Goal: Task Accomplishment & Management: Complete application form

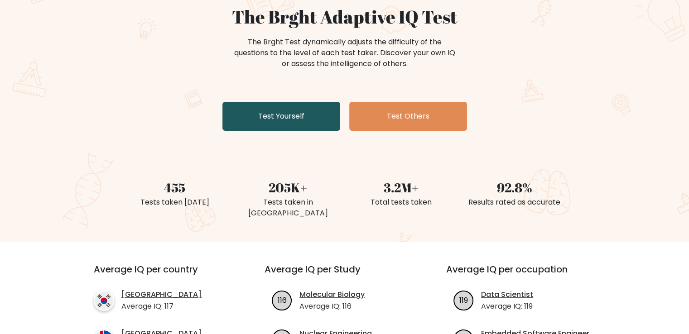
scroll to position [91, 0]
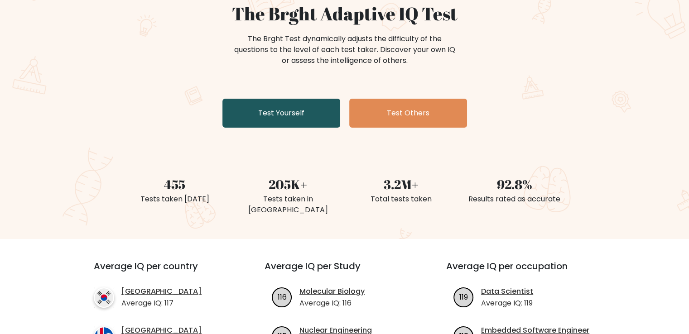
click at [310, 116] on link "Test Yourself" at bounding box center [281, 113] width 118 height 29
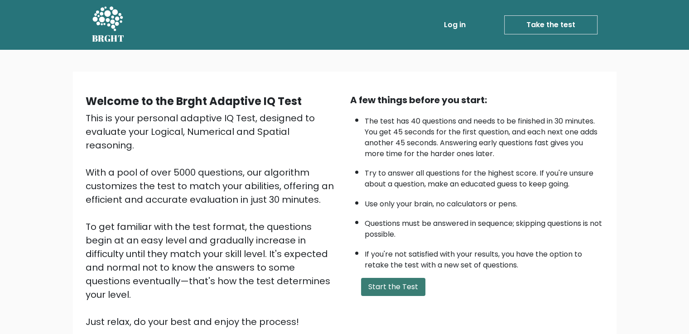
click at [384, 285] on button "Start the Test" at bounding box center [393, 287] width 64 height 18
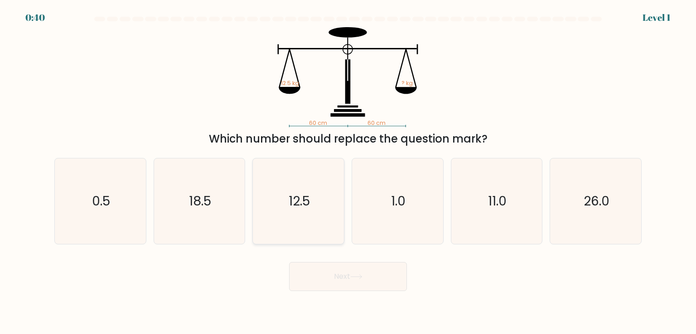
click at [298, 216] on icon "12.5" at bounding box center [298, 201] width 85 height 85
click at [348, 172] on input "c. 12.5" at bounding box center [348, 169] width 0 height 5
radio input "true"
click at [353, 270] on button "Next" at bounding box center [348, 276] width 118 height 29
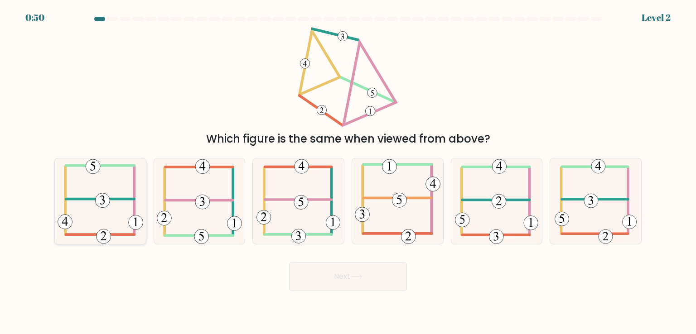
click at [114, 202] on icon at bounding box center [101, 201] width 86 height 85
click at [348, 172] on input "a." at bounding box center [348, 169] width 0 height 5
radio input "true"
click at [381, 281] on button "Next" at bounding box center [348, 276] width 118 height 29
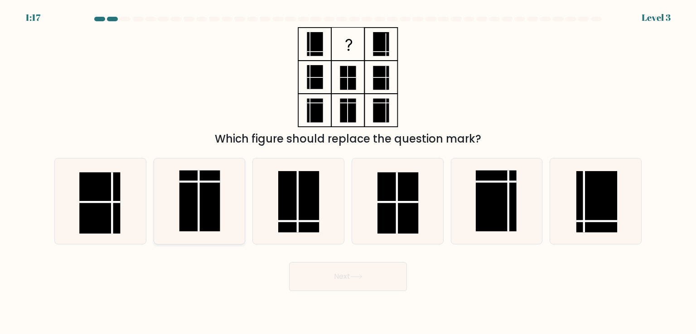
click at [206, 211] on rect at bounding box center [199, 201] width 41 height 61
click at [348, 172] on input "b." at bounding box center [348, 169] width 0 height 5
radio input "true"
click at [381, 278] on button "Next" at bounding box center [348, 276] width 118 height 29
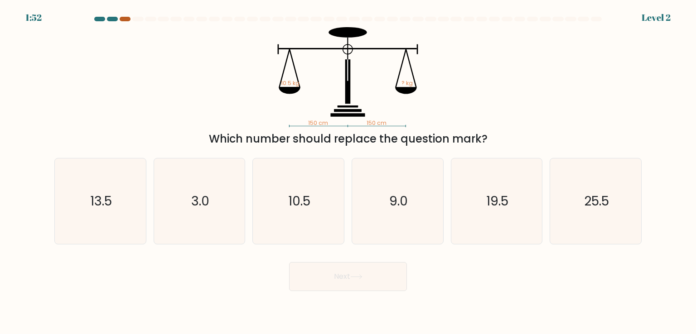
click at [127, 19] on div at bounding box center [125, 19] width 11 height 5
click at [121, 19] on div at bounding box center [125, 19] width 11 height 5
click at [304, 214] on icon "10.5" at bounding box center [298, 201] width 85 height 85
click at [348, 172] on input "c. 10.5" at bounding box center [348, 169] width 0 height 5
radio input "true"
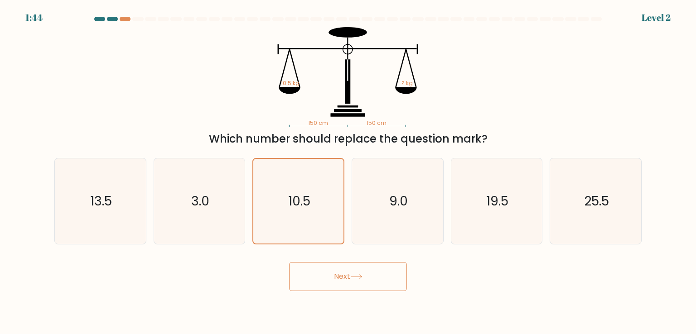
click at [371, 281] on button "Next" at bounding box center [348, 276] width 118 height 29
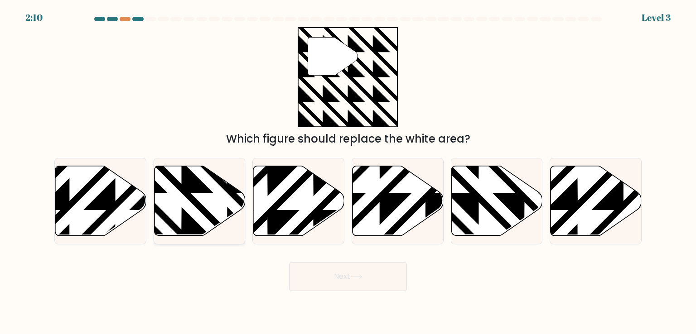
click at [201, 193] on icon at bounding box center [226, 239] width 183 height 183
click at [348, 172] on input "b." at bounding box center [348, 169] width 0 height 5
radio input "true"
click at [370, 279] on button "Next" at bounding box center [348, 276] width 118 height 29
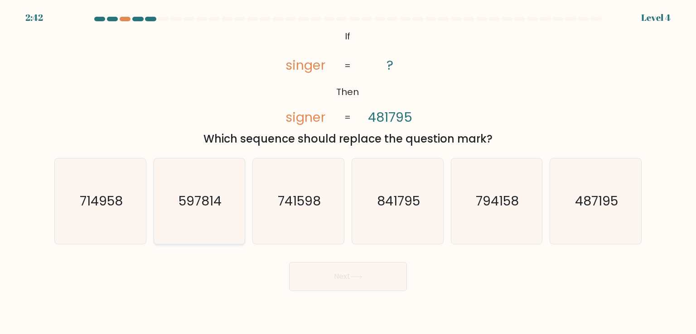
click at [217, 227] on icon "597814" at bounding box center [199, 201] width 85 height 85
click at [356, 278] on icon at bounding box center [356, 277] width 12 height 5
click at [217, 206] on text "597814" at bounding box center [200, 201] width 43 height 18
click at [348, 172] on input "b. 597814" at bounding box center [348, 169] width 0 height 5
radio input "true"
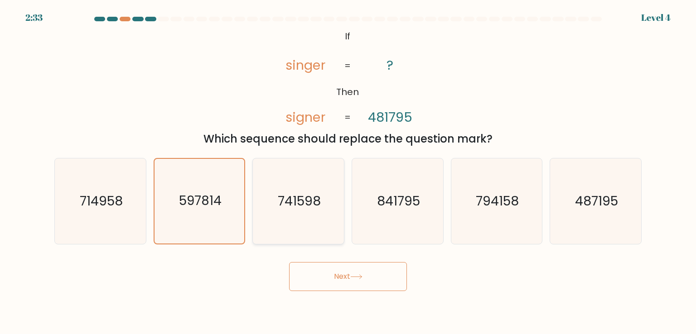
click at [325, 205] on icon "741598" at bounding box center [298, 201] width 85 height 85
click at [348, 172] on input "c. 741598" at bounding box center [348, 169] width 0 height 5
radio input "true"
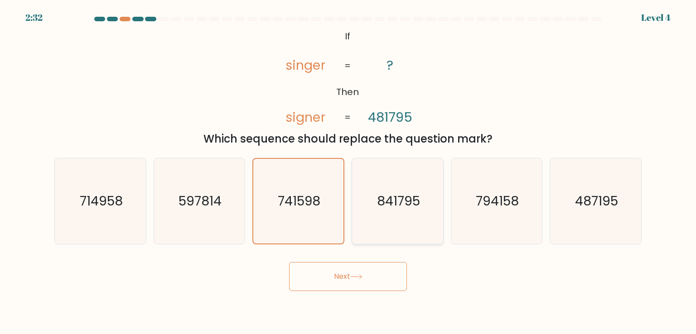
click at [392, 213] on icon "841795" at bounding box center [397, 201] width 85 height 85
click at [348, 172] on input "d. 841795" at bounding box center [348, 169] width 0 height 5
radio input "true"
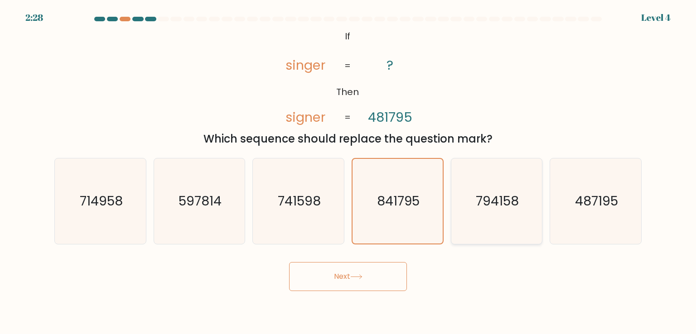
click at [539, 198] on icon "794158" at bounding box center [496, 201] width 85 height 85
click at [348, 172] on input "e. 794158" at bounding box center [348, 169] width 0 height 5
radio input "true"
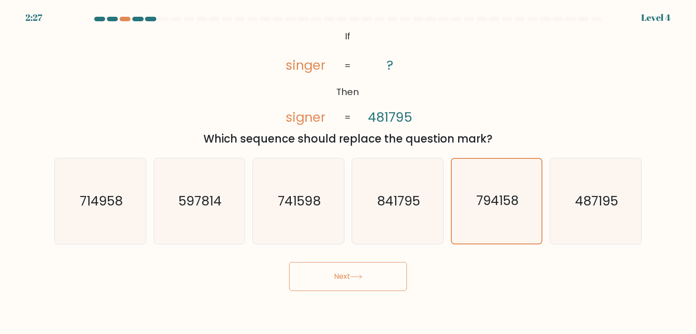
click at [330, 280] on button "Next" at bounding box center [348, 276] width 118 height 29
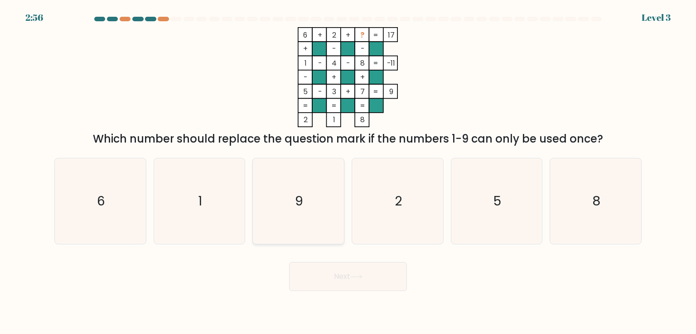
click at [301, 202] on text "9" at bounding box center [299, 201] width 8 height 18
click at [348, 172] on input "c. 9" at bounding box center [348, 169] width 0 height 5
radio input "true"
click at [295, 208] on text "9" at bounding box center [299, 202] width 8 height 18
click at [348, 172] on input "c. 9" at bounding box center [348, 169] width 0 height 5
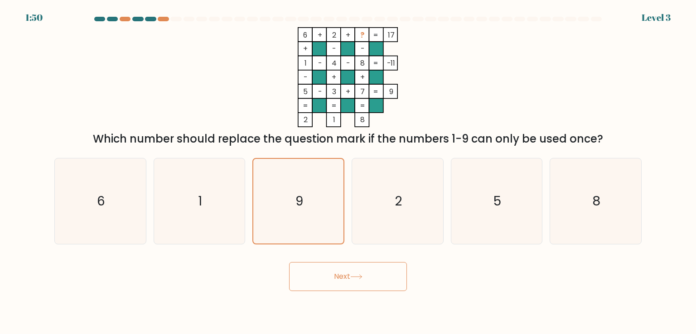
click at [358, 271] on button "Next" at bounding box center [348, 276] width 118 height 29
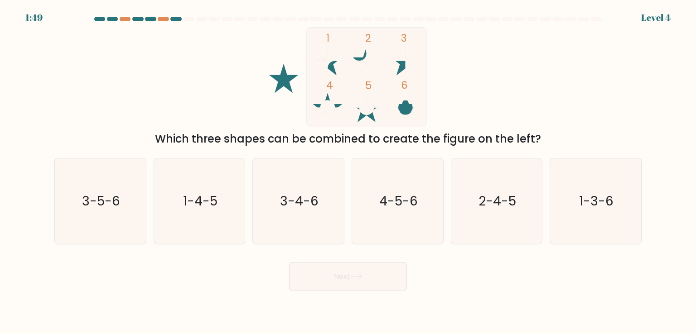
click at [350, 278] on button "Next" at bounding box center [348, 276] width 118 height 29
click at [173, 74] on div "1 2 3 4 5 6 Which three shapes can be combined to create the figure on the left?" at bounding box center [348, 87] width 598 height 120
click at [394, 209] on text "4-5-6" at bounding box center [398, 201] width 39 height 18
click at [348, 172] on input "d. 4-5-6" at bounding box center [348, 169] width 0 height 5
radio input "true"
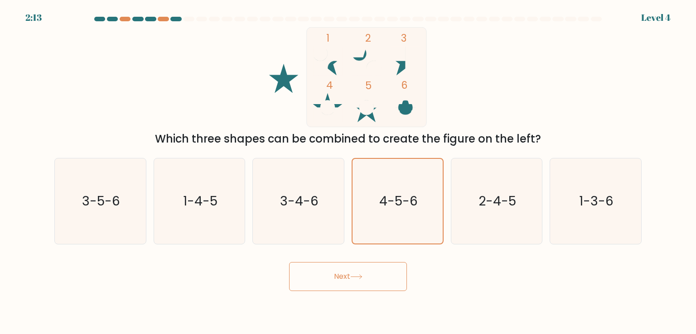
click at [354, 280] on button "Next" at bounding box center [348, 276] width 118 height 29
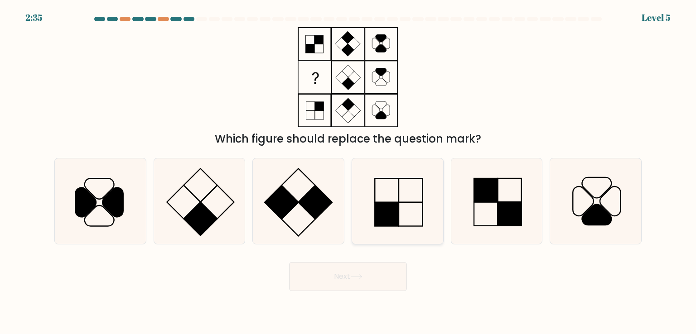
click at [398, 198] on icon at bounding box center [397, 201] width 85 height 85
click at [348, 172] on input "d." at bounding box center [348, 169] width 0 height 5
radio input "true"
click at [357, 276] on icon at bounding box center [356, 277] width 12 height 5
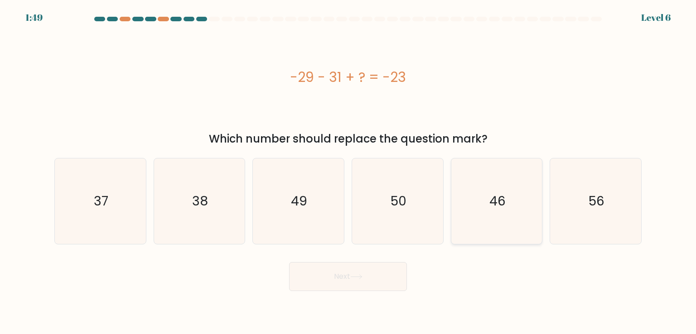
click at [466, 195] on icon "46" at bounding box center [496, 201] width 85 height 85
click at [348, 172] on input "e. 46" at bounding box center [348, 169] width 0 height 5
radio input "true"
click at [374, 270] on button "Next" at bounding box center [348, 276] width 118 height 29
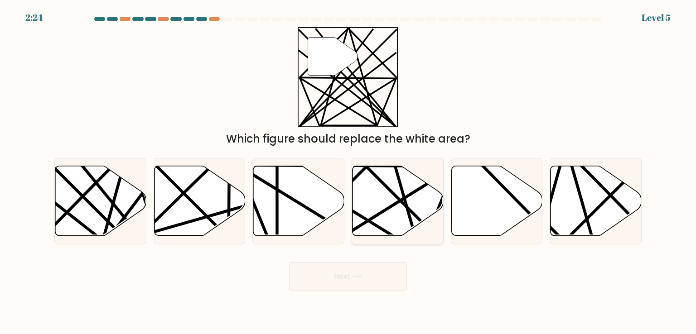
click at [378, 220] on icon at bounding box center [397, 201] width 91 height 70
click at [348, 172] on input "d." at bounding box center [348, 169] width 0 height 5
radio input "true"
click at [362, 278] on icon at bounding box center [356, 277] width 12 height 5
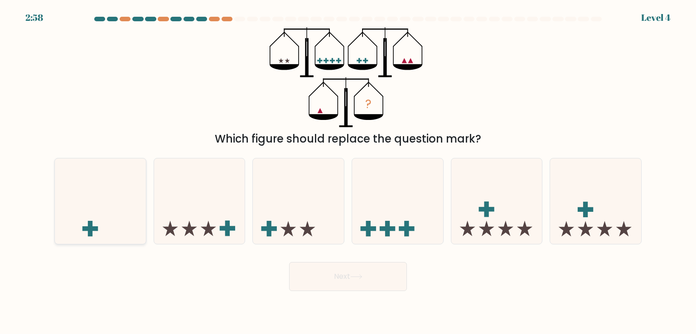
click at [110, 224] on icon at bounding box center [100, 201] width 91 height 75
click at [348, 172] on input "a." at bounding box center [348, 169] width 0 height 5
radio input "true"
click at [347, 276] on button "Next" at bounding box center [348, 276] width 118 height 29
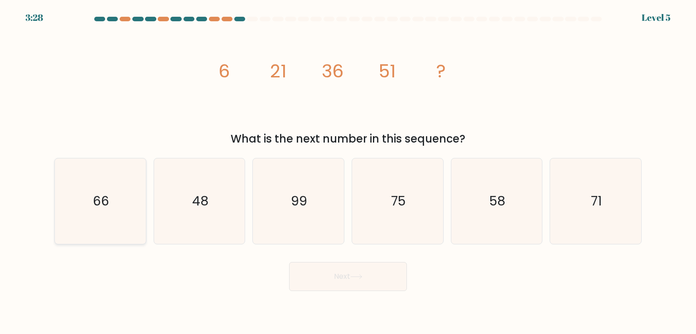
click at [115, 211] on icon "66" at bounding box center [100, 201] width 85 height 85
click at [348, 172] on input "a. 66" at bounding box center [348, 169] width 0 height 5
radio input "true"
click at [366, 285] on button "Next" at bounding box center [348, 276] width 118 height 29
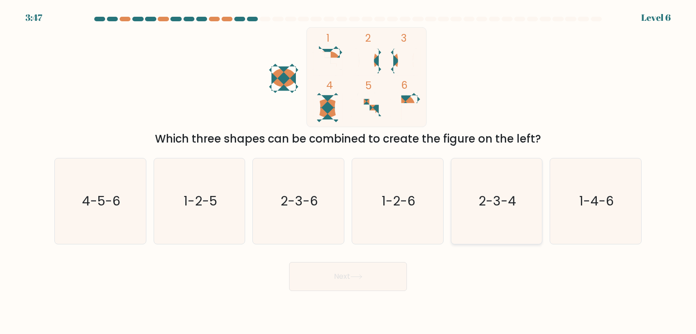
click at [497, 198] on text "2-3-4" at bounding box center [497, 201] width 38 height 18
click at [348, 172] on input "e. 2-3-4" at bounding box center [348, 169] width 0 height 5
radio input "true"
click at [371, 285] on button "Next" at bounding box center [348, 276] width 118 height 29
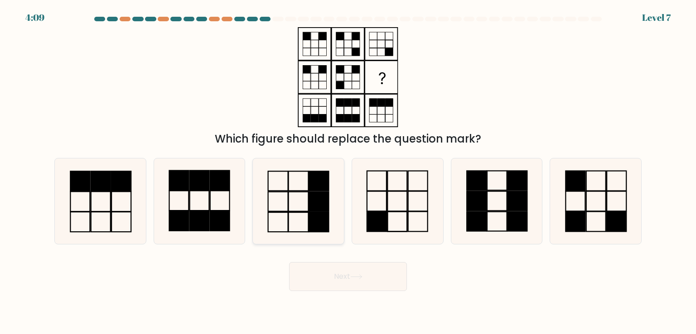
click at [308, 186] on icon at bounding box center [298, 201] width 85 height 85
click at [348, 172] on input "c." at bounding box center [348, 169] width 0 height 5
radio input "true"
click at [351, 280] on button "Next" at bounding box center [348, 276] width 118 height 29
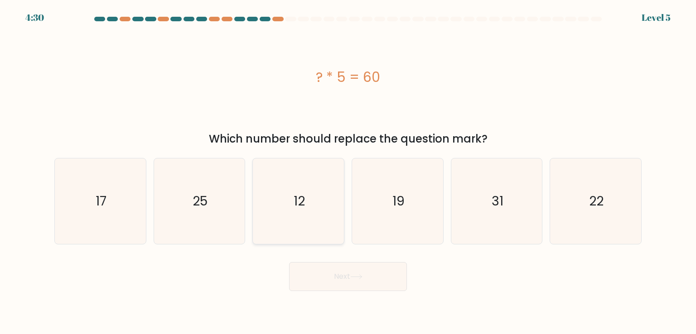
click at [286, 212] on icon "12" at bounding box center [298, 201] width 85 height 85
click at [348, 172] on input "c. 12" at bounding box center [348, 169] width 0 height 5
radio input "true"
click at [366, 283] on button "Next" at bounding box center [348, 276] width 118 height 29
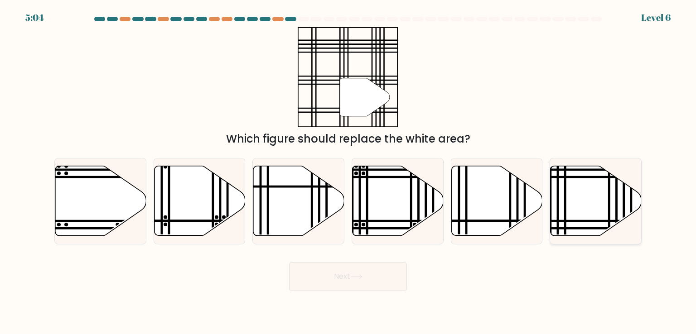
click at [584, 207] on icon at bounding box center [595, 201] width 91 height 70
click at [348, 172] on input "f." at bounding box center [348, 169] width 0 height 5
radio input "true"
click at [375, 281] on button "Next" at bounding box center [348, 276] width 118 height 29
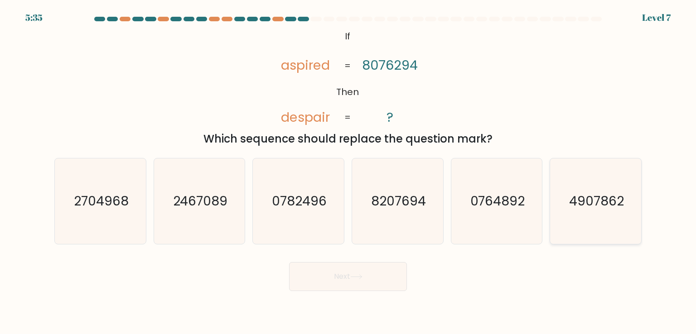
click at [579, 229] on icon "4907862" at bounding box center [595, 201] width 85 height 85
click at [348, 172] on input "f. 4907862" at bounding box center [348, 169] width 0 height 5
radio input "true"
click at [377, 274] on button "Next" at bounding box center [348, 276] width 118 height 29
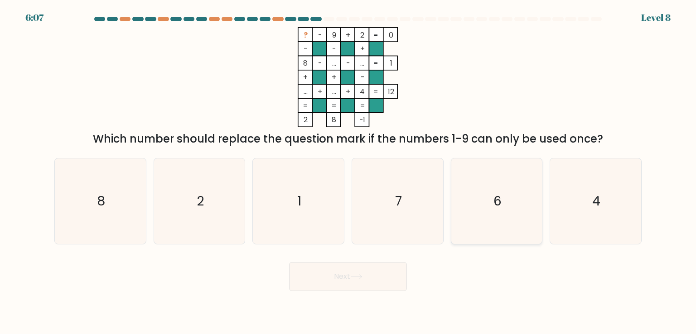
click at [498, 212] on icon "6" at bounding box center [496, 201] width 85 height 85
click at [348, 172] on input "e. 6" at bounding box center [348, 169] width 0 height 5
radio input "true"
drag, startPoint x: 392, startPoint y: 283, endPoint x: 501, endPoint y: 286, distance: 108.8
click at [501, 286] on div "Next" at bounding box center [348, 274] width 598 height 36
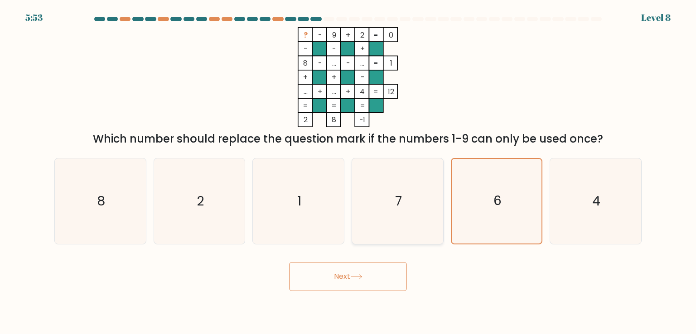
click at [394, 217] on icon "7" at bounding box center [397, 201] width 85 height 85
click at [348, 172] on input "d. 7" at bounding box center [348, 169] width 0 height 5
radio input "true"
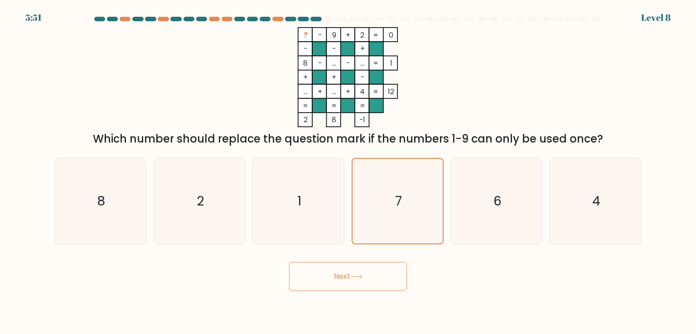
click at [362, 283] on button "Next" at bounding box center [348, 276] width 118 height 29
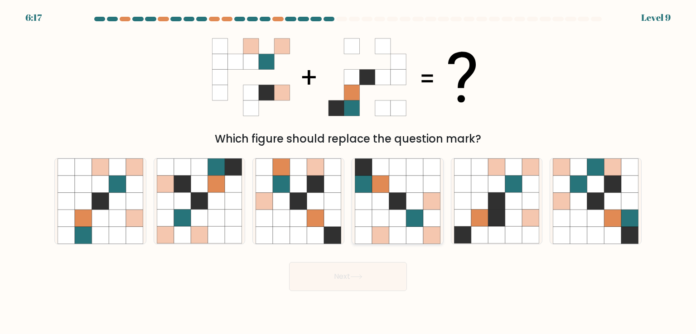
click at [411, 205] on icon at bounding box center [414, 201] width 17 height 17
click at [348, 172] on input "d." at bounding box center [348, 169] width 0 height 5
radio input "true"
click at [350, 278] on button "Next" at bounding box center [348, 276] width 118 height 29
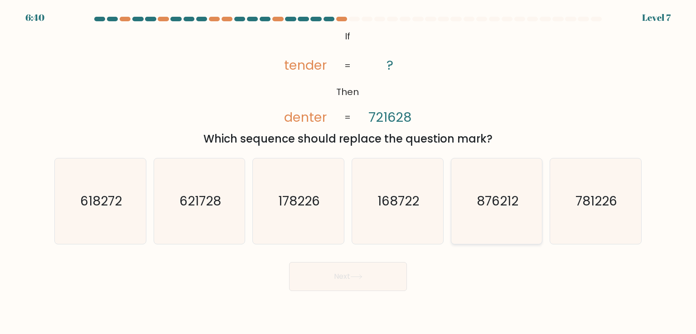
click at [472, 228] on icon "876212" at bounding box center [496, 201] width 85 height 85
click at [348, 172] on input "e. 876212" at bounding box center [348, 169] width 0 height 5
radio input "true"
click at [389, 283] on button "Next" at bounding box center [348, 276] width 118 height 29
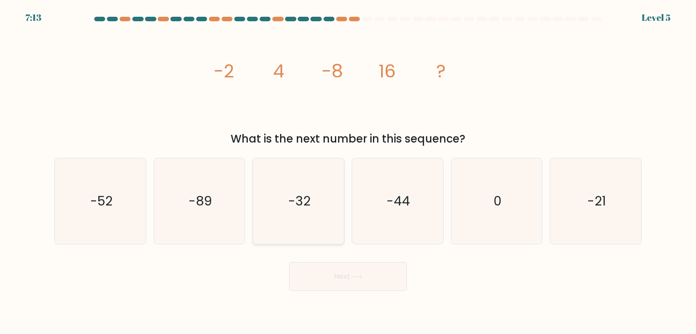
click at [290, 209] on text "-32" at bounding box center [299, 201] width 22 height 18
click at [348, 172] on input "c. -32" at bounding box center [348, 169] width 0 height 5
radio input "true"
click at [350, 283] on button "Next" at bounding box center [348, 276] width 118 height 29
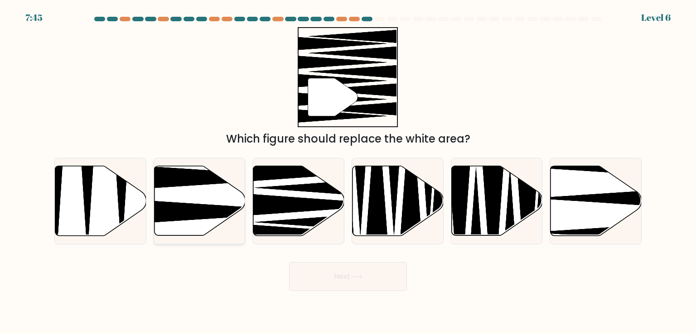
click at [220, 209] on icon at bounding box center [227, 212] width 181 height 24
click at [348, 172] on input "b." at bounding box center [348, 169] width 0 height 5
radio input "true"
click at [369, 279] on button "Next" at bounding box center [348, 276] width 118 height 29
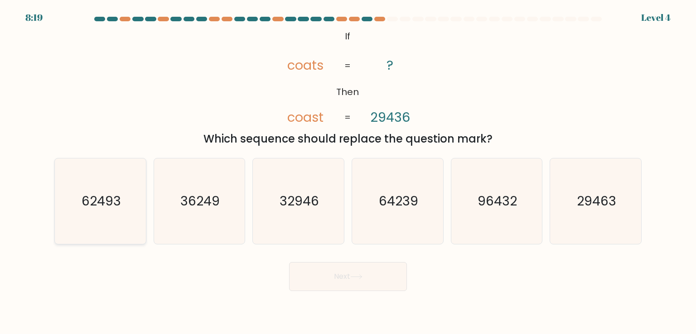
click at [113, 229] on icon "62493" at bounding box center [100, 201] width 85 height 85
click at [348, 172] on input "a. 62493" at bounding box center [348, 169] width 0 height 5
radio input "true"
drag, startPoint x: 363, startPoint y: 280, endPoint x: 372, endPoint y: 283, distance: 9.8
click at [364, 280] on button "Next" at bounding box center [348, 276] width 118 height 29
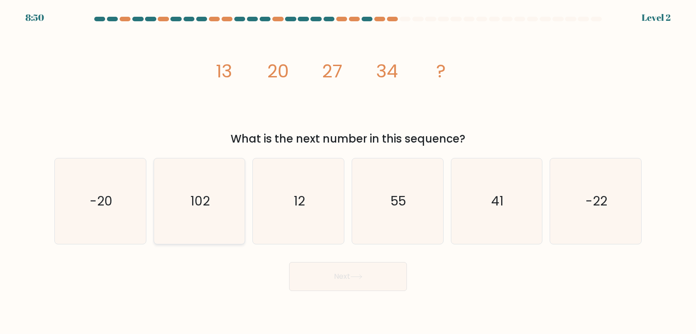
click at [206, 193] on text "102" at bounding box center [199, 201] width 19 height 18
click at [348, 172] on input "b. 102" at bounding box center [348, 169] width 0 height 5
radio input "true"
click at [353, 275] on icon at bounding box center [356, 277] width 12 height 5
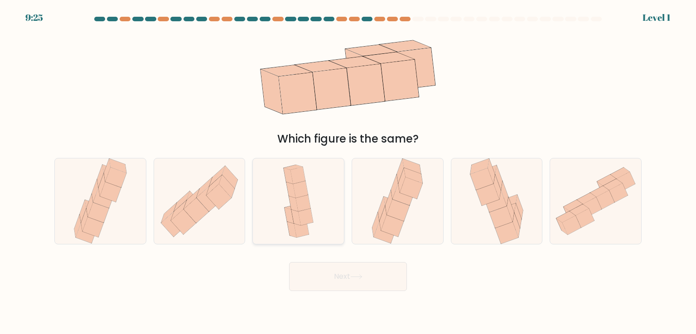
click at [294, 219] on icon at bounding box center [295, 218] width 9 height 16
click at [348, 172] on input "c." at bounding box center [348, 169] width 0 height 5
radio input "true"
click at [366, 286] on button "Next" at bounding box center [348, 276] width 118 height 29
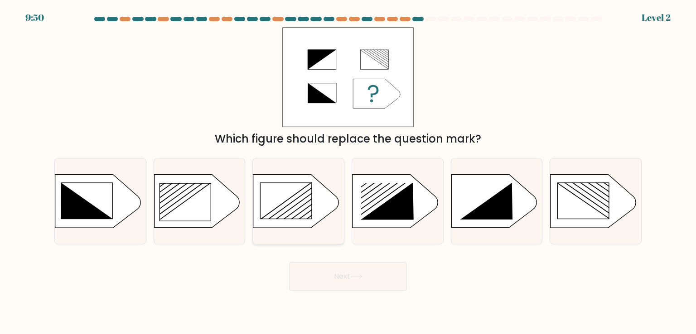
click at [278, 212] on icon at bounding box center [295, 199] width 134 height 97
click at [348, 172] on input "c." at bounding box center [348, 169] width 0 height 5
radio input "true"
click at [370, 275] on button "Next" at bounding box center [348, 276] width 118 height 29
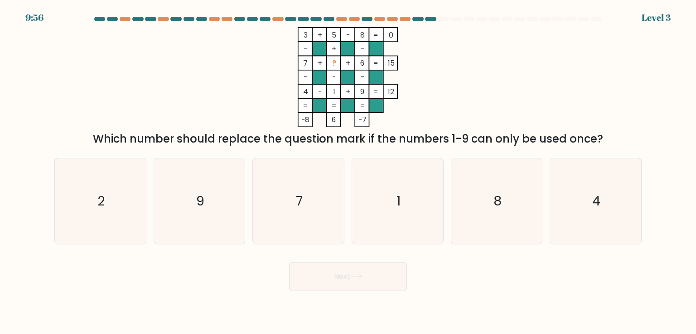
click at [479, 53] on icon "3 + 5 - 8 0 - + - 7 + ? + 6 15 - - - 4 - 1 + 9 = 12 = = = = -8 6 -7 =" at bounding box center [348, 77] width 272 height 100
drag, startPoint x: 198, startPoint y: 209, endPoint x: 204, endPoint y: 211, distance: 7.0
click at [197, 209] on text "9" at bounding box center [200, 201] width 8 height 18
click at [348, 172] on input "b. 9" at bounding box center [348, 169] width 0 height 5
radio input "true"
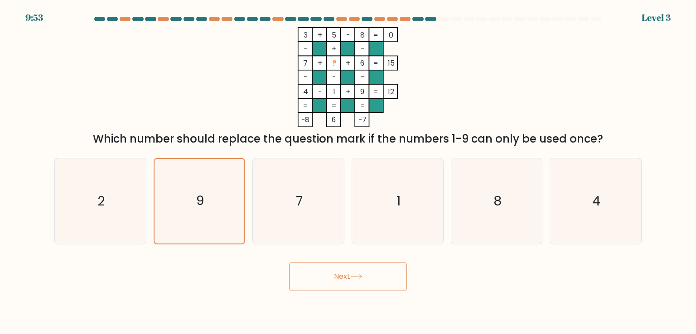
click at [360, 275] on icon at bounding box center [356, 277] width 12 height 5
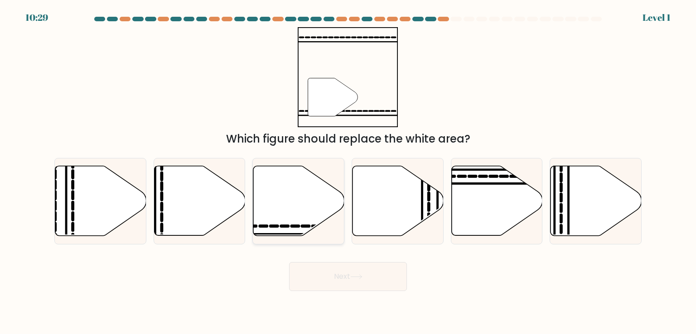
click at [302, 210] on icon at bounding box center [298, 201] width 91 height 70
click at [348, 172] on input "c." at bounding box center [348, 169] width 0 height 5
radio input "true"
click at [362, 279] on icon at bounding box center [356, 277] width 12 height 5
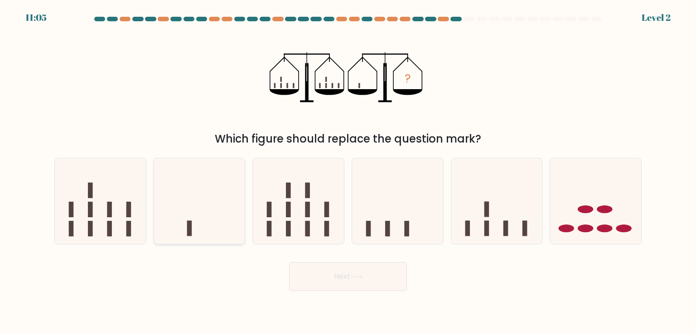
click at [226, 225] on icon at bounding box center [199, 201] width 91 height 75
click at [348, 172] on input "b." at bounding box center [348, 169] width 0 height 5
radio input "true"
click at [368, 280] on button "Next" at bounding box center [348, 276] width 118 height 29
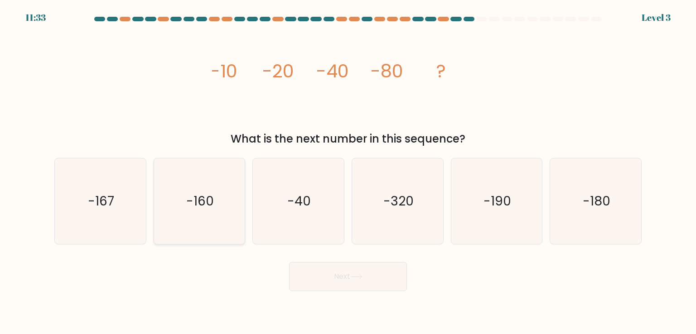
click at [219, 214] on icon "-160" at bounding box center [199, 201] width 85 height 85
click at [348, 172] on input "b. -160" at bounding box center [348, 169] width 0 height 5
radio input "true"
click at [379, 278] on button "Next" at bounding box center [348, 276] width 118 height 29
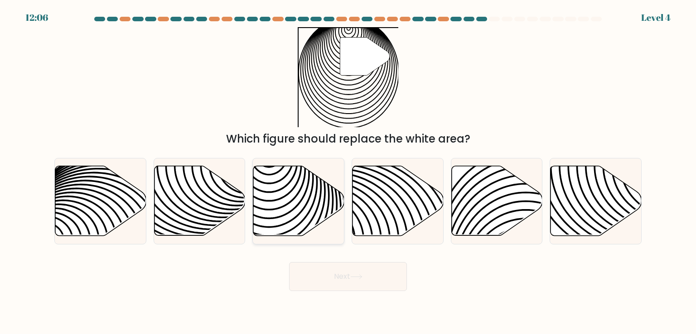
click at [309, 219] on icon at bounding box center [298, 201] width 91 height 70
click at [348, 172] on input "c." at bounding box center [348, 169] width 0 height 5
radio input "true"
click at [344, 282] on button "Next" at bounding box center [348, 276] width 118 height 29
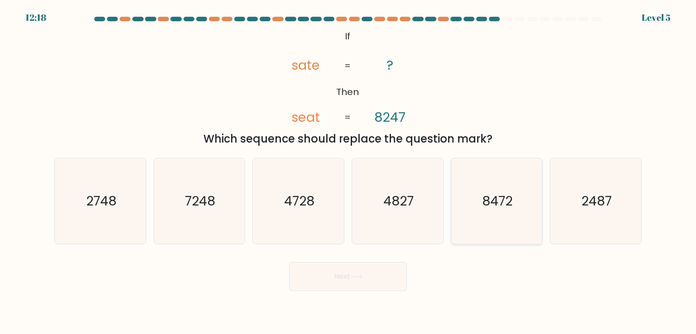
click at [508, 203] on text "8472" at bounding box center [497, 201] width 30 height 18
click at [348, 172] on input "e. 8472" at bounding box center [348, 169] width 0 height 5
radio input "true"
click at [357, 283] on button "Next" at bounding box center [348, 276] width 118 height 29
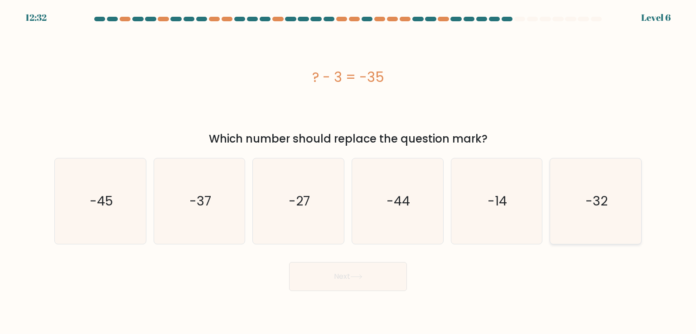
click at [578, 202] on icon "-32" at bounding box center [595, 201] width 85 height 85
click at [348, 172] on input "f. -32" at bounding box center [348, 169] width 0 height 5
radio input "true"
click at [356, 283] on button "Next" at bounding box center [348, 276] width 118 height 29
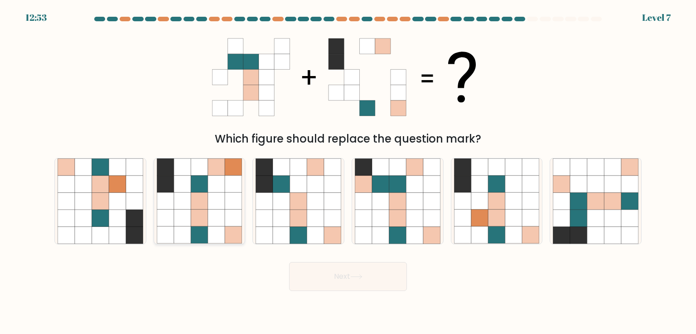
click at [217, 194] on icon at bounding box center [216, 201] width 17 height 17
click at [348, 172] on input "b." at bounding box center [348, 169] width 0 height 5
radio input "true"
click at [367, 278] on button "Next" at bounding box center [348, 276] width 118 height 29
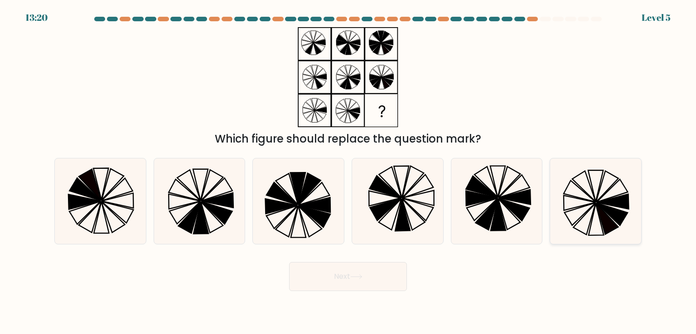
click at [607, 213] on icon at bounding box center [611, 214] width 31 height 23
click at [348, 172] on input "f." at bounding box center [348, 169] width 0 height 5
radio input "true"
click at [375, 276] on button "Next" at bounding box center [348, 276] width 118 height 29
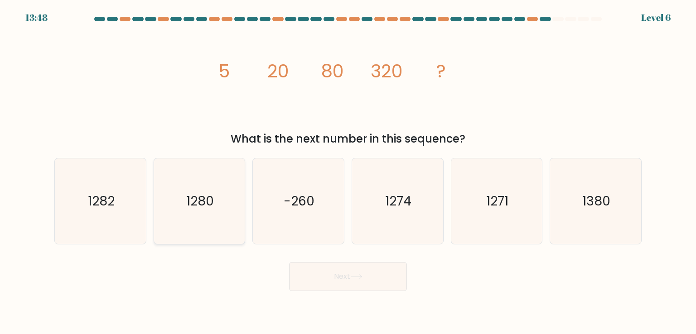
click at [196, 205] on text "1280" at bounding box center [200, 201] width 28 height 18
click at [348, 172] on input "b. 1280" at bounding box center [348, 169] width 0 height 5
radio input "true"
click at [376, 275] on button "Next" at bounding box center [348, 276] width 118 height 29
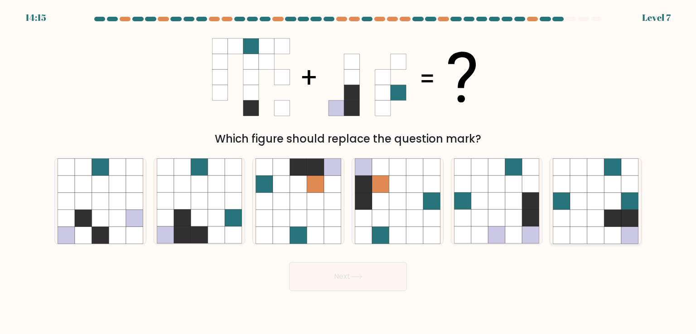
click at [609, 203] on icon at bounding box center [612, 201] width 17 height 17
click at [348, 172] on input "f." at bounding box center [348, 169] width 0 height 5
radio input "true"
click at [388, 279] on button "Next" at bounding box center [348, 276] width 118 height 29
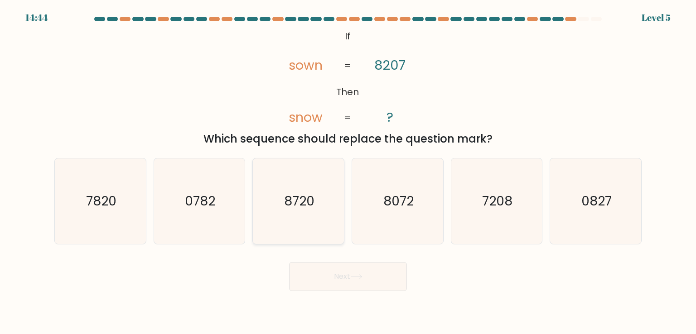
click at [303, 206] on text "8720" at bounding box center [299, 201] width 30 height 18
click at [348, 172] on input "c. 8720" at bounding box center [348, 169] width 0 height 5
radio input "true"
click at [372, 281] on button "Next" at bounding box center [348, 276] width 118 height 29
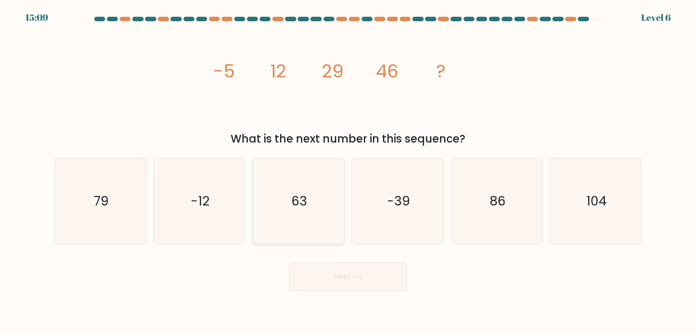
click at [323, 219] on icon "63" at bounding box center [298, 201] width 85 height 85
click at [348, 172] on input "c. 63" at bounding box center [348, 169] width 0 height 5
radio input "true"
click at [370, 275] on button "Next" at bounding box center [348, 276] width 118 height 29
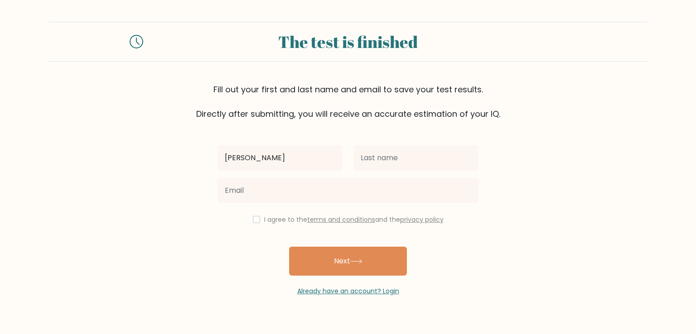
type input "John Jason"
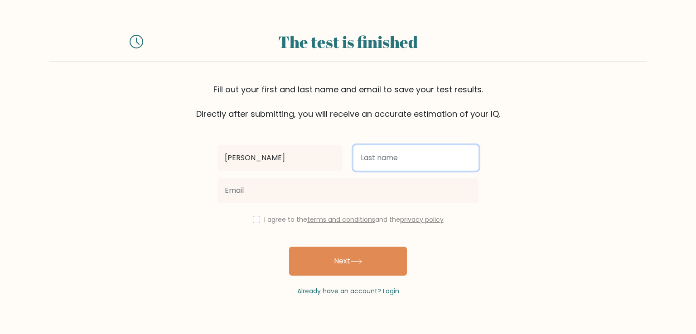
click at [378, 163] on input "text" at bounding box center [415, 157] width 125 height 25
type input "Dominguez"
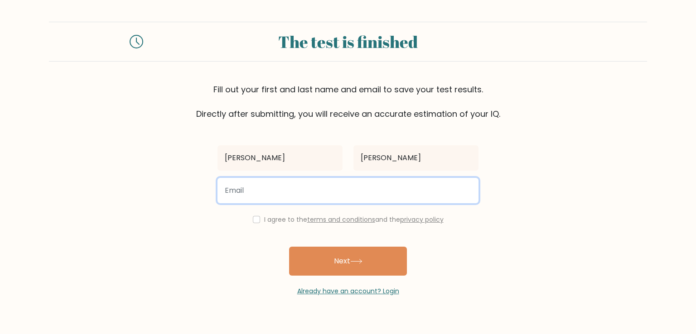
click at [337, 187] on input "email" at bounding box center [347, 190] width 261 height 25
click at [270, 190] on input "jaydom14@g.com" at bounding box center [347, 190] width 261 height 25
type input "jaydom14@gmail.com"
click at [289, 247] on button "Next" at bounding box center [348, 261] width 118 height 29
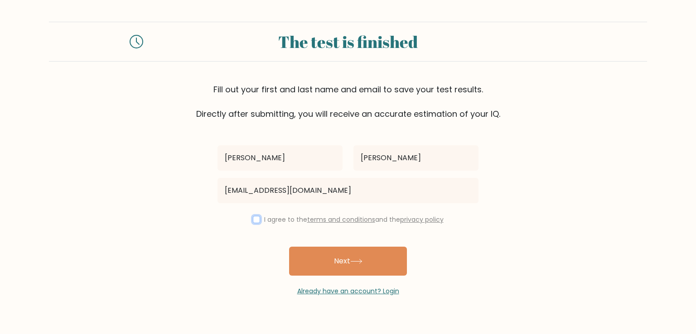
click at [254, 219] on input "checkbox" at bounding box center [256, 219] width 7 height 7
checkbox input "true"
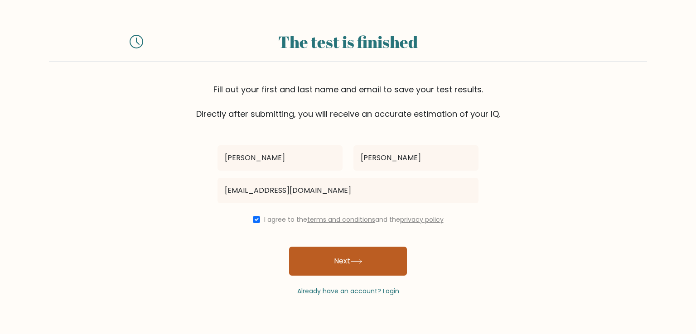
click at [356, 263] on icon at bounding box center [356, 261] width 12 height 5
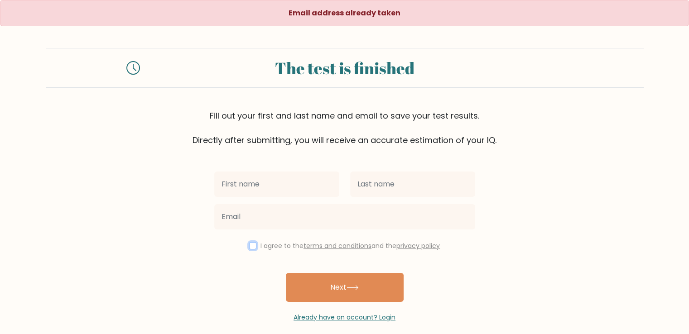
click at [252, 248] on input "checkbox" at bounding box center [252, 245] width 7 height 7
checkbox input "true"
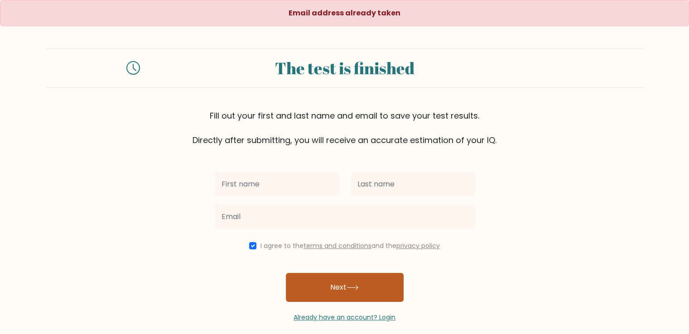
click at [373, 285] on button "Next" at bounding box center [345, 287] width 118 height 29
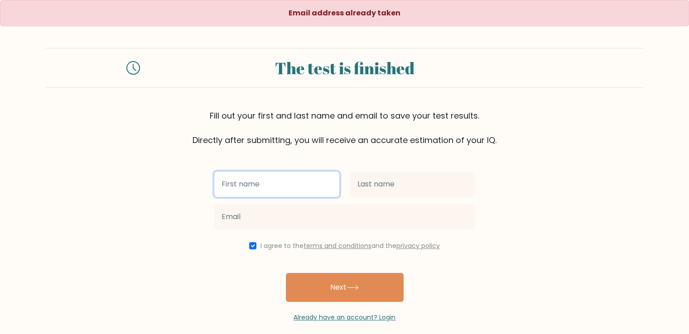
click at [277, 178] on input "text" at bounding box center [276, 184] width 125 height 25
type input "[PERSON_NAME]"
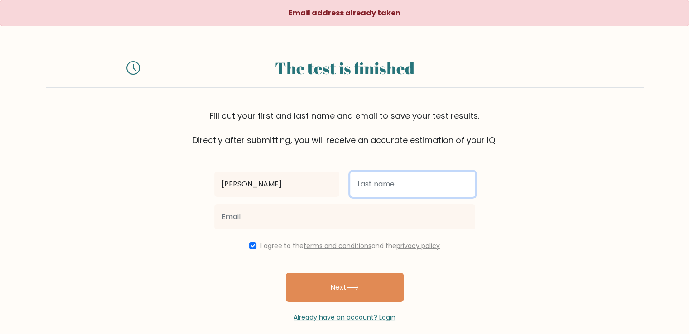
click at [376, 189] on input "text" at bounding box center [412, 184] width 125 height 25
click at [363, 182] on input "Do inguez" at bounding box center [412, 184] width 125 height 25
click at [367, 182] on input "Do inguez" at bounding box center [412, 184] width 125 height 25
click at [372, 189] on input "Do inguez" at bounding box center [412, 184] width 125 height 25
drag, startPoint x: 375, startPoint y: 185, endPoint x: 370, endPoint y: 183, distance: 4.7
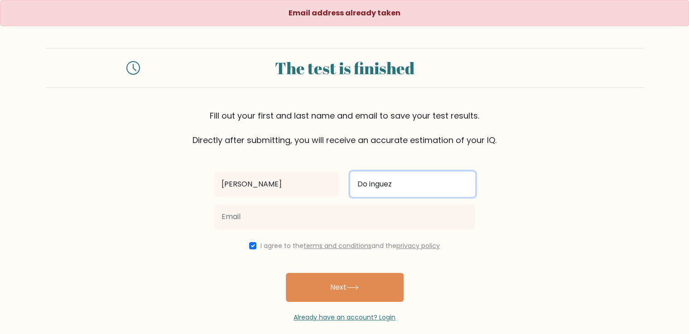
click at [373, 184] on input "Do inguez" at bounding box center [412, 184] width 125 height 25
click at [368, 183] on input "Do inguez" at bounding box center [412, 184] width 125 height 25
click at [371, 188] on input "Do inguez" at bounding box center [412, 184] width 125 height 25
click at [370, 187] on input "Do inguez" at bounding box center [412, 184] width 125 height 25
type input "Dominguez"
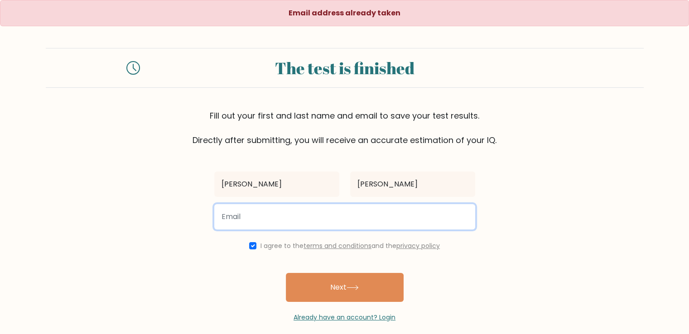
click at [348, 213] on input "email" at bounding box center [344, 216] width 261 height 25
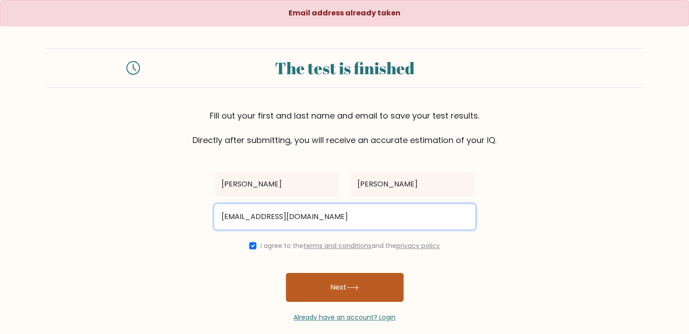
type input "jaydom14@gmail.com"
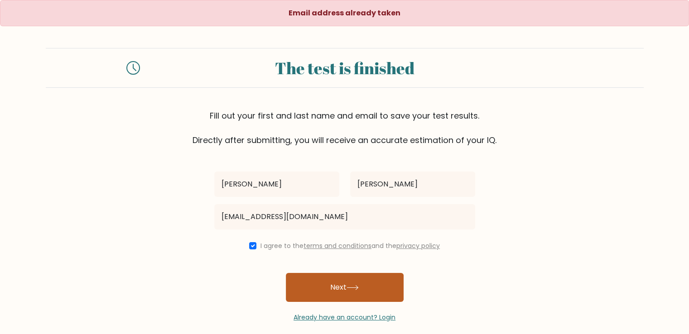
click at [358, 285] on icon at bounding box center [353, 287] width 12 height 5
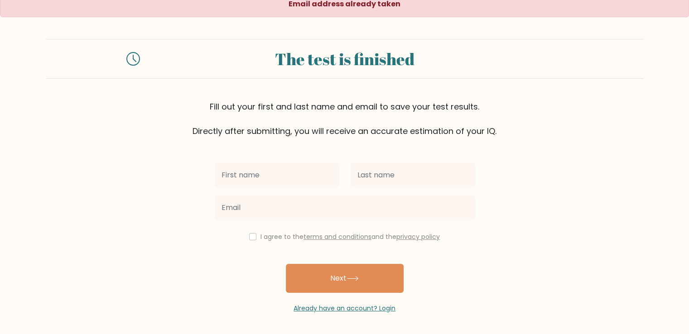
scroll to position [10, 0]
click at [355, 306] on link "Already have an account? Login" at bounding box center [345, 308] width 102 height 9
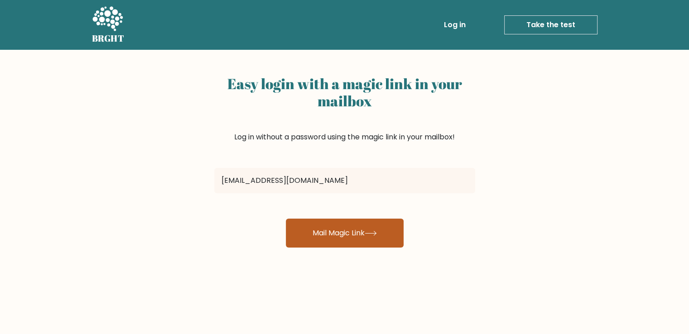
type input "jaydom14@gmail.com"
click at [344, 232] on button "Mail Magic Link" at bounding box center [345, 233] width 118 height 29
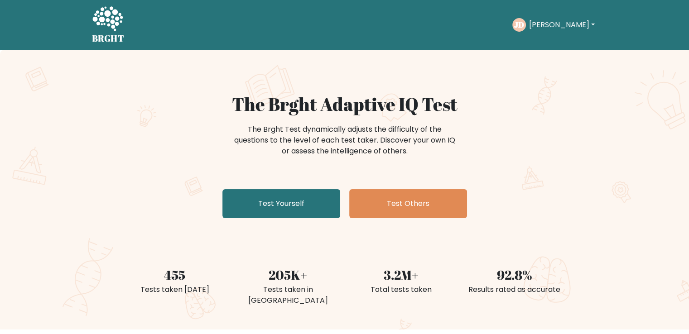
click at [576, 24] on button "[PERSON_NAME]" at bounding box center [561, 25] width 71 height 12
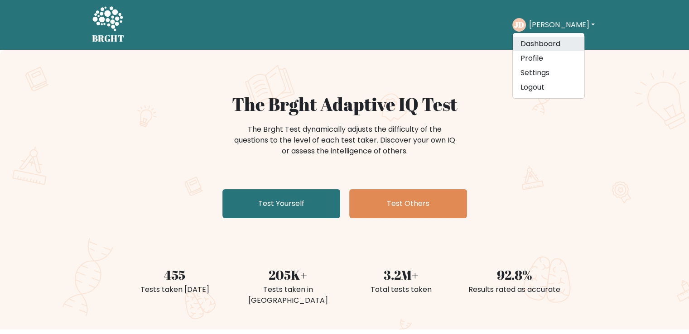
click at [553, 49] on link "Dashboard" at bounding box center [549, 44] width 72 height 14
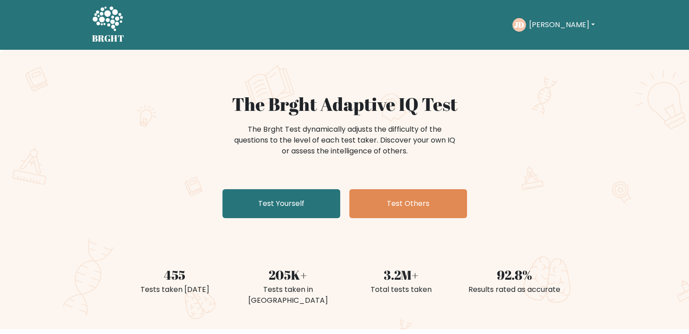
click at [573, 21] on button "[PERSON_NAME]" at bounding box center [561, 25] width 71 height 12
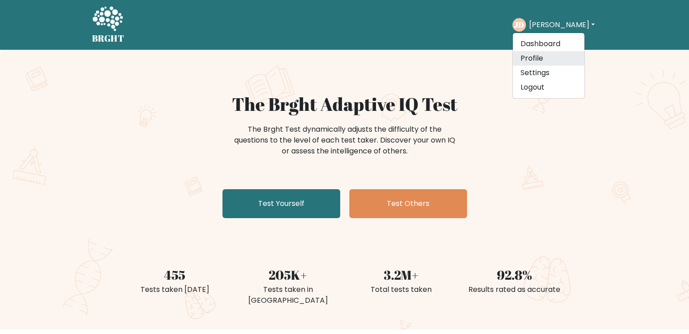
click at [551, 63] on link "Profile" at bounding box center [549, 58] width 72 height 14
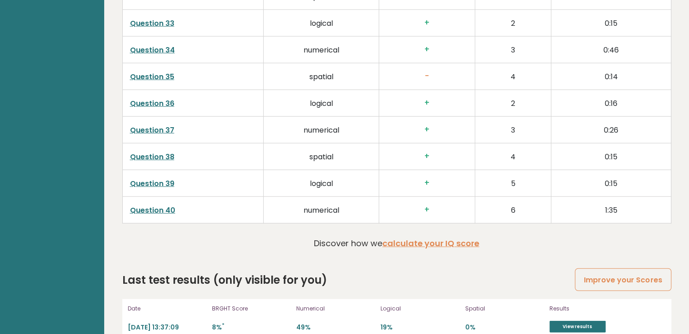
scroll to position [2327, 0]
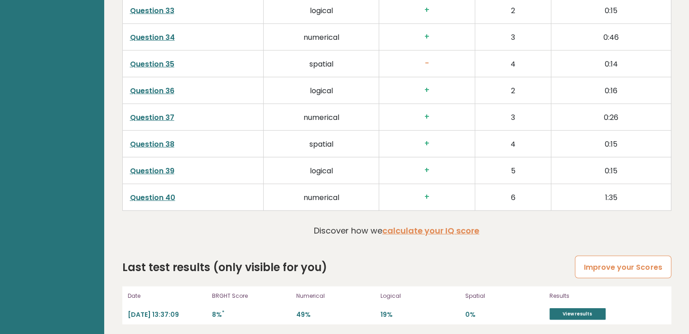
click at [616, 266] on link "Improve your Scores" at bounding box center [623, 267] width 96 height 23
